Goal: Task Accomplishment & Management: Use online tool/utility

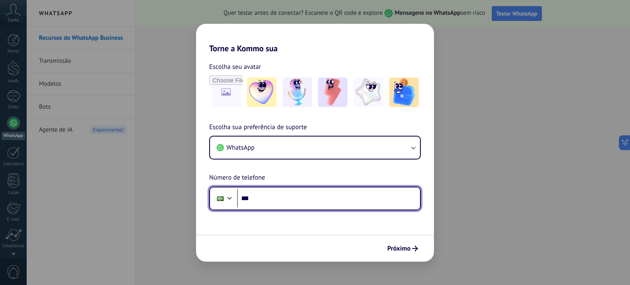
click at [266, 196] on input "***" at bounding box center [328, 198] width 183 height 19
type input "**********"
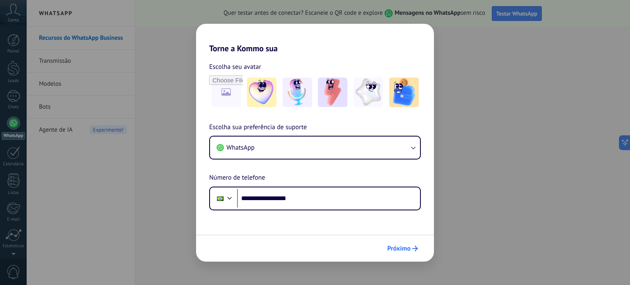
click at [402, 247] on span "Próximo" at bounding box center [398, 249] width 23 height 6
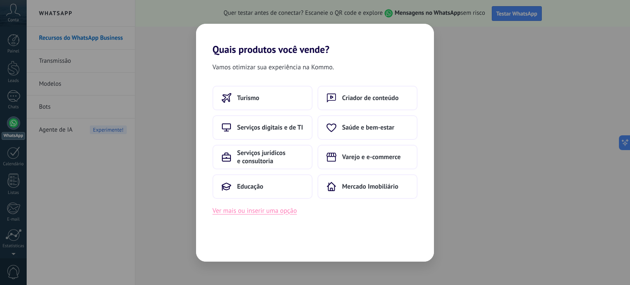
click at [247, 210] on button "Ver mais ou inserir uma opção" at bounding box center [255, 211] width 85 height 11
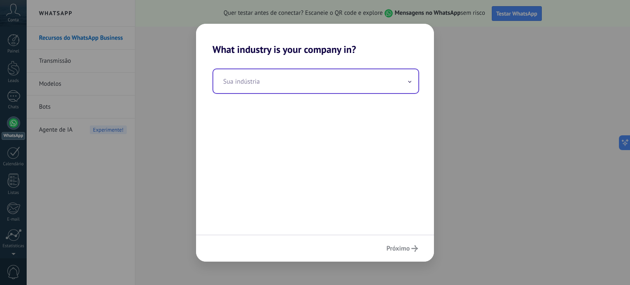
click at [240, 87] on input "text" at bounding box center [315, 81] width 205 height 24
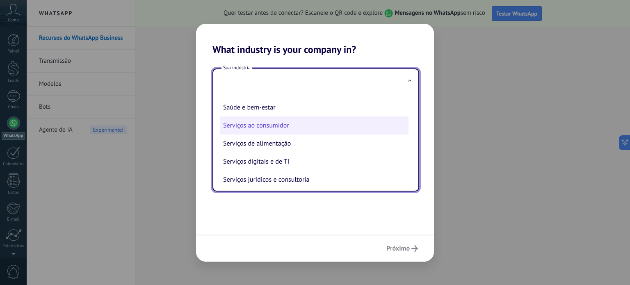
scroll to position [100, 0]
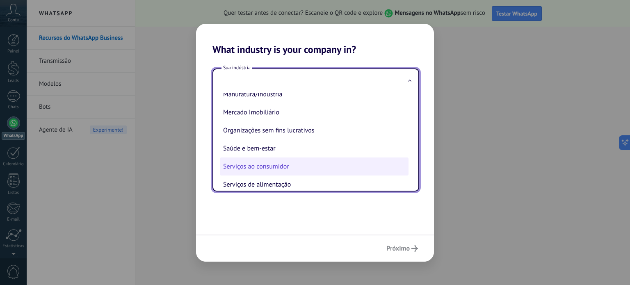
click at [284, 170] on li "Serviços ao consumidor" at bounding box center [314, 167] width 189 height 18
type input "**********"
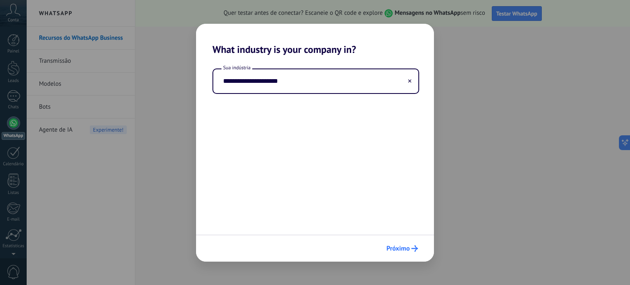
click at [401, 246] on span "Próximo" at bounding box center [398, 249] width 23 height 6
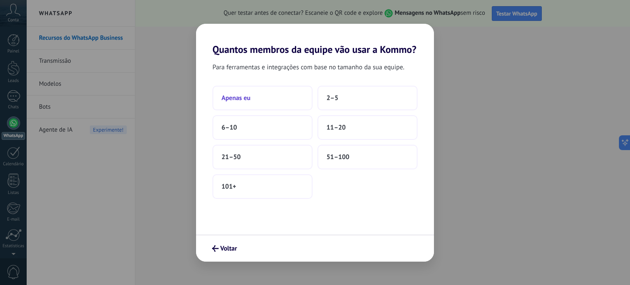
click at [264, 97] on button "Apenas eu" at bounding box center [263, 98] width 100 height 25
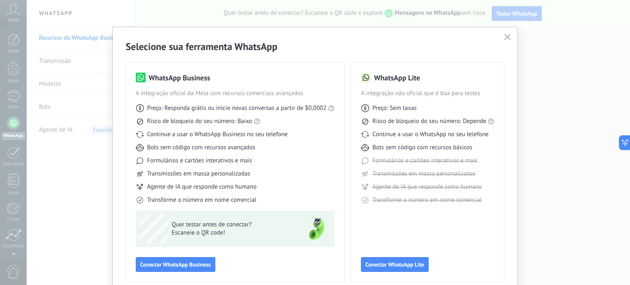
scroll to position [37, 0]
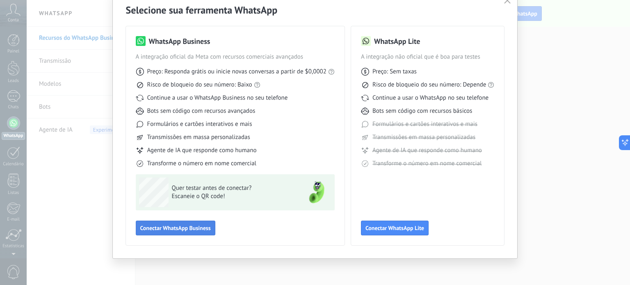
click at [171, 229] on span "Conectar WhatsApp Business" at bounding box center [175, 228] width 71 height 6
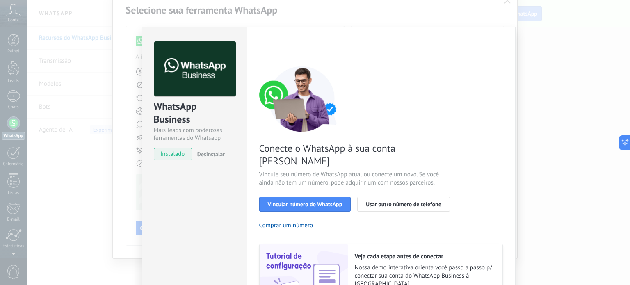
click at [165, 152] on span "instalado" at bounding box center [172, 154] width 37 height 12
click at [310, 202] on span "Vincular número do WhatsApp" at bounding box center [305, 205] width 75 height 6
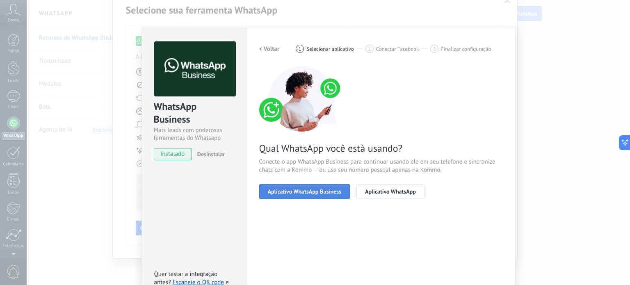
click at [297, 190] on span "Aplicativo WhatsApp Business" at bounding box center [304, 192] width 73 height 6
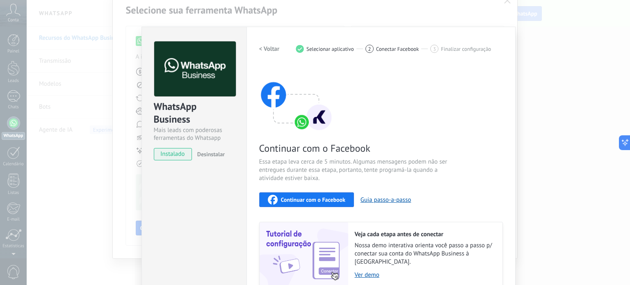
click at [297, 200] on span "Continuar com o Facebook" at bounding box center [313, 200] width 64 height 6
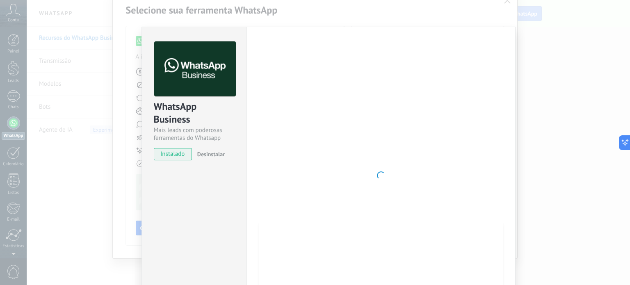
click at [379, 167] on div at bounding box center [381, 175] width 244 height 268
click at [598, 146] on div "WhatsApp Business Mais leads com poderosas ferramentas do Whatsapp instalado De…" at bounding box center [329, 142] width 604 height 285
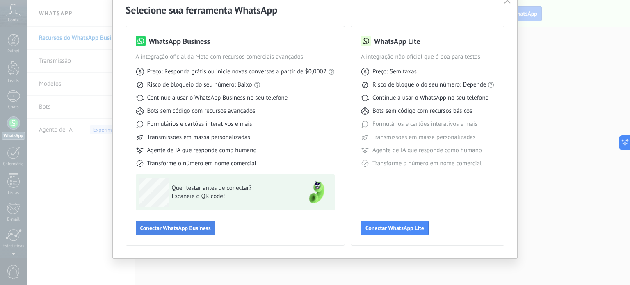
click at [163, 231] on span "Conectar WhatsApp Business" at bounding box center [175, 228] width 71 height 6
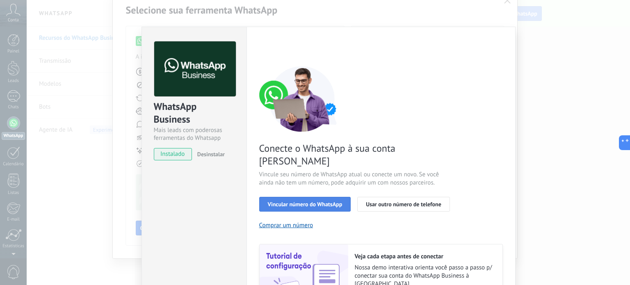
click at [309, 202] on span "Vincular número do WhatsApp" at bounding box center [305, 205] width 75 height 6
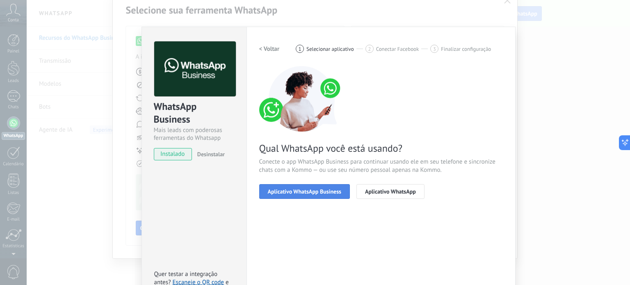
click at [319, 194] on span "Aplicativo WhatsApp Business" at bounding box center [304, 192] width 73 height 6
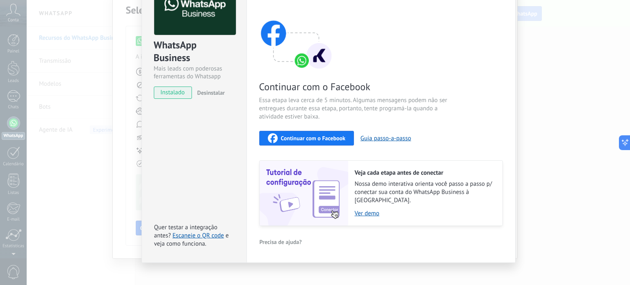
scroll to position [63, 0]
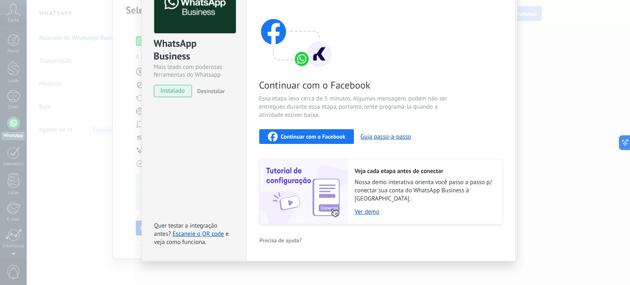
click at [309, 136] on span "Continuar com o Facebook" at bounding box center [313, 137] width 64 height 6
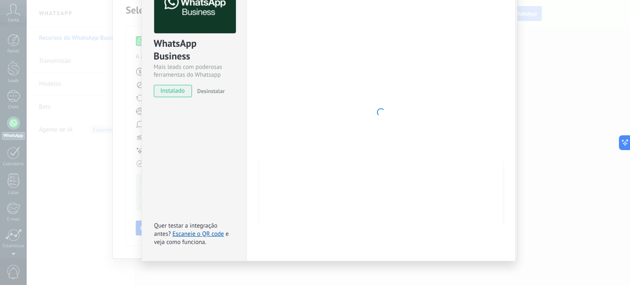
click at [542, 149] on div "WhatsApp Business Mais leads com poderosas ferramentas do Whatsapp instalado De…" at bounding box center [329, 142] width 604 height 285
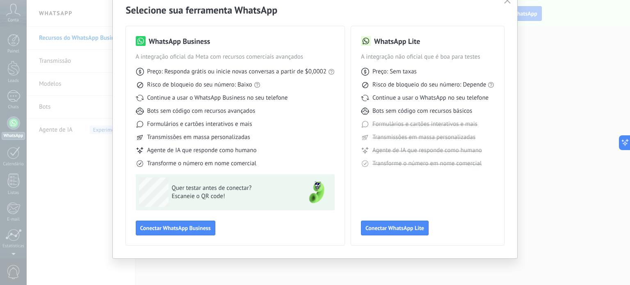
scroll to position [0, 0]
click at [540, 149] on div "Selecione sua ferramenta WhatsApp WhatsApp Business A integração oficial da Met…" at bounding box center [315, 142] width 630 height 285
click at [541, 60] on div "Selecione sua ferramenta WhatsApp WhatsApp Business A integração oficial da Met…" at bounding box center [315, 142] width 630 height 285
click at [506, 0] on icon "button" at bounding box center [507, 0] width 7 height 7
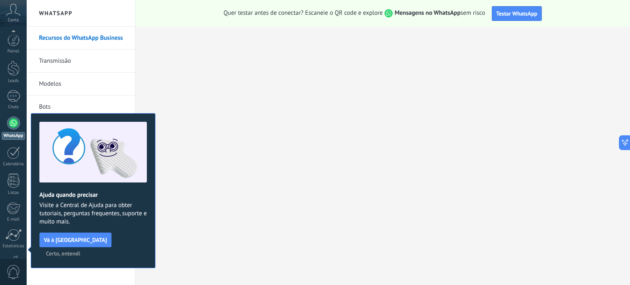
scroll to position [56, 0]
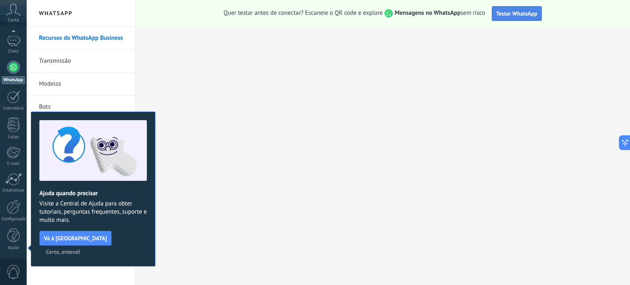
click at [511, 14] on span "Testar WhatsApp" at bounding box center [517, 13] width 41 height 7
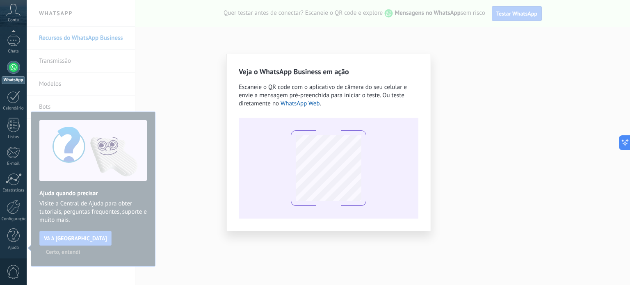
click at [464, 64] on div "Veja o WhatsApp Business em ação Escaneie o QR code com o aplicativo de câmera …" at bounding box center [329, 142] width 604 height 285
